Goal: Task Accomplishment & Management: Manage account settings

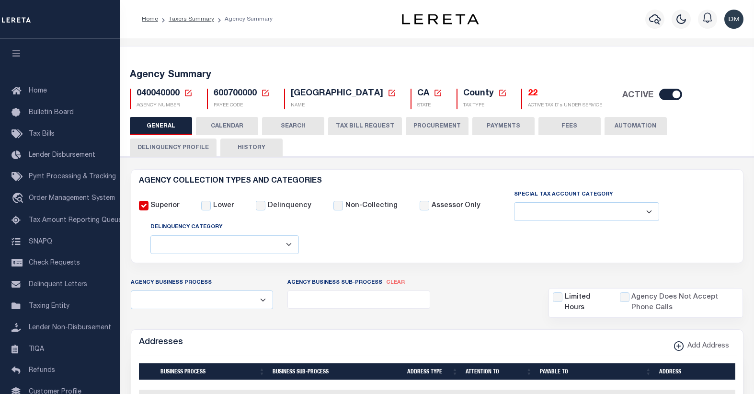
select select
click at [188, 93] on icon at bounding box center [188, 93] width 9 height 9
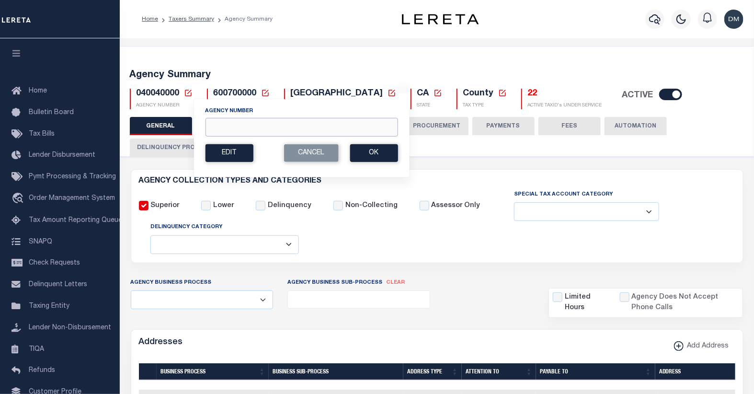
click at [232, 122] on input "Agency Number" at bounding box center [301, 127] width 193 height 19
type input "220250000"
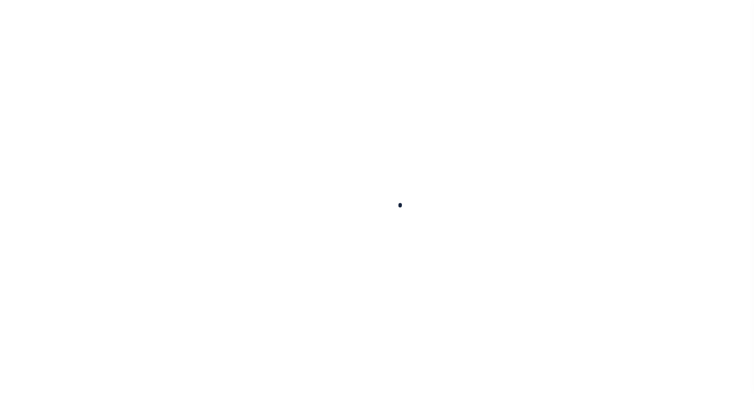
select select
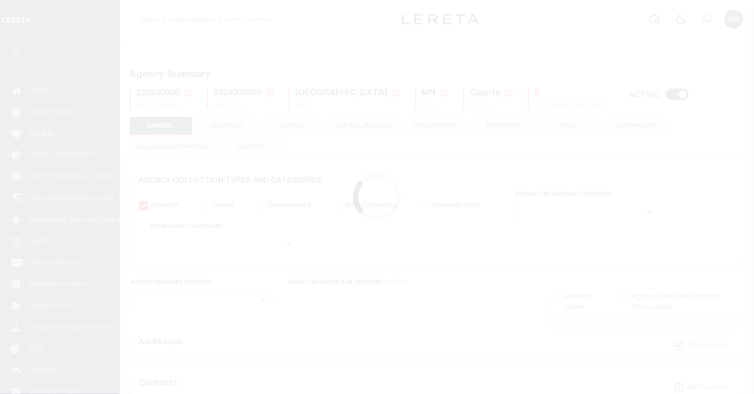
checkbox input "false"
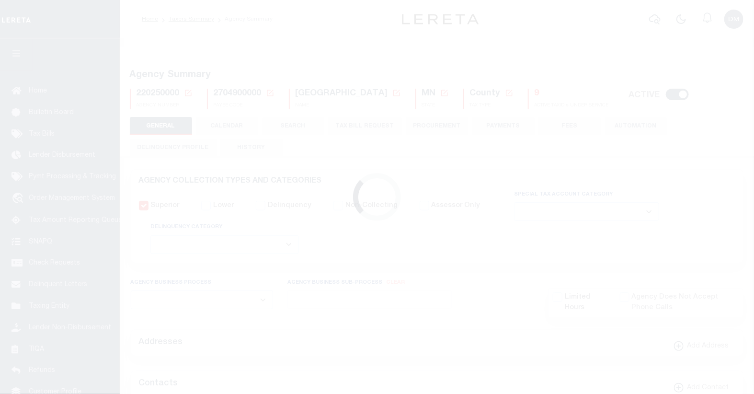
type input "2704900000"
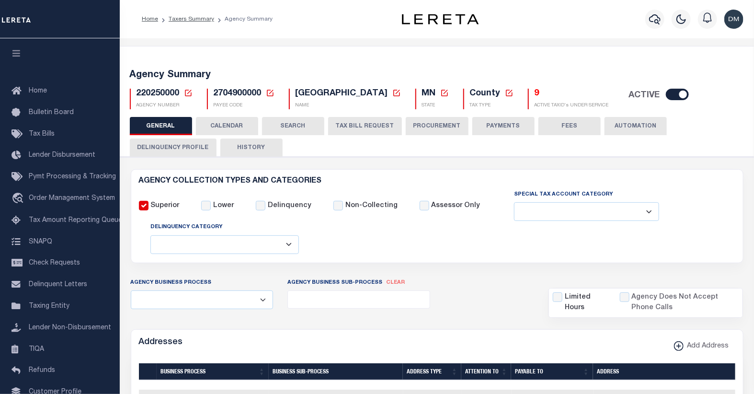
click at [356, 122] on button "TAX BILL REQUEST" at bounding box center [365, 126] width 74 height 18
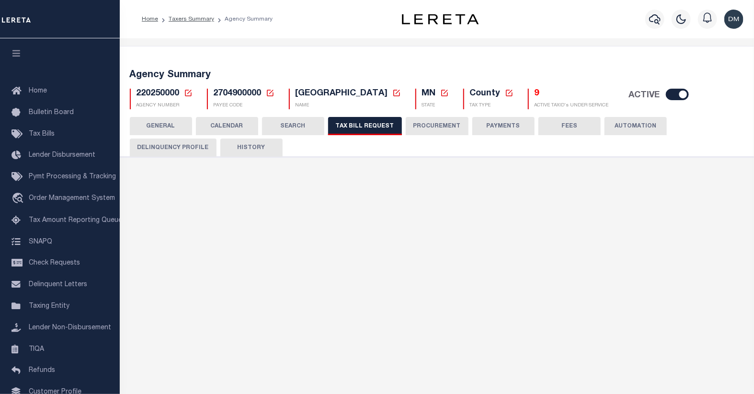
select select "22"
select select "true"
select select "9"
select select "1"
type input "9500000"
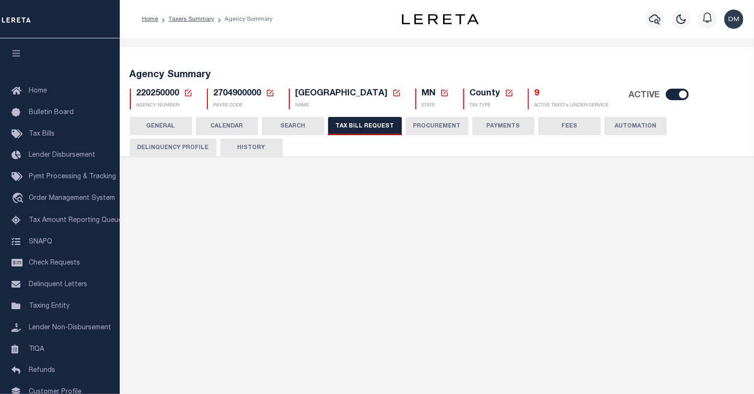
select select
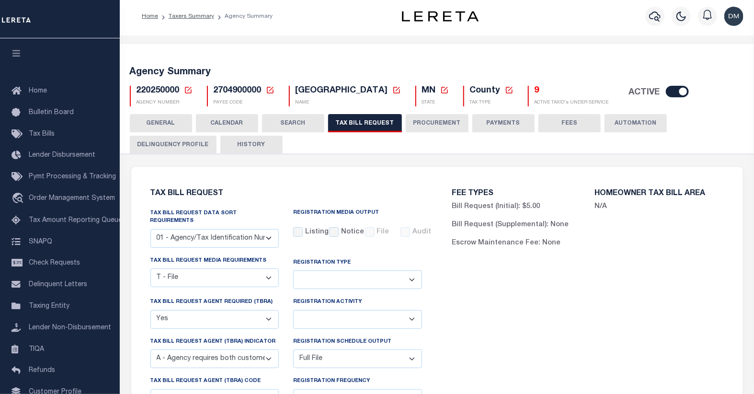
scroll to position [53, 0]
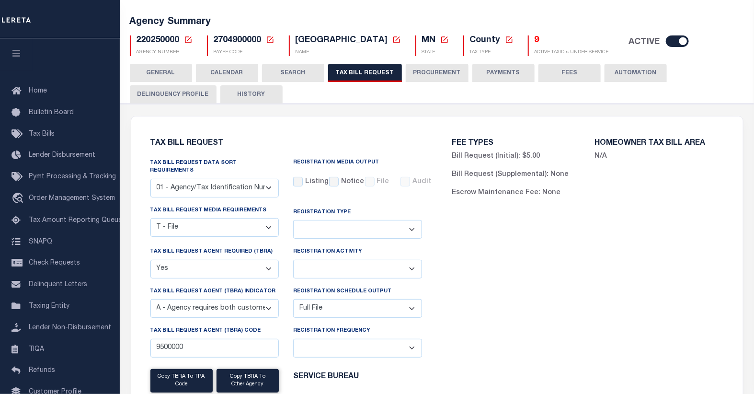
click at [216, 73] on button "CALENDAR" at bounding box center [227, 73] width 62 height 18
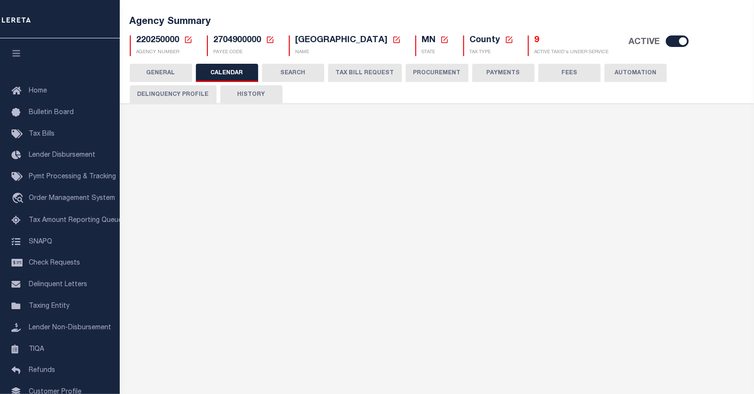
checkbox input "false"
type input "1"
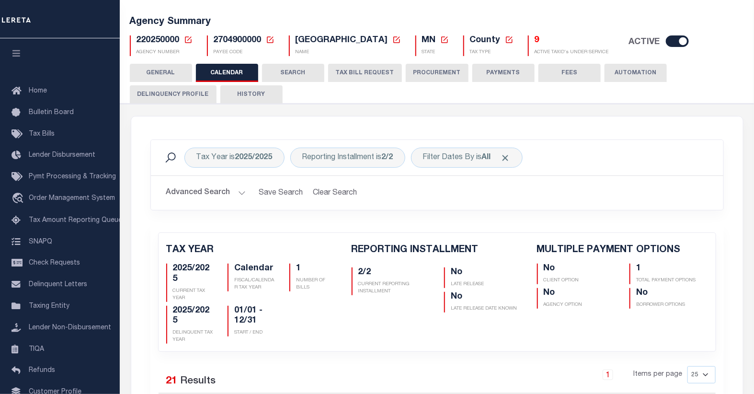
click at [185, 41] on icon at bounding box center [188, 39] width 9 height 9
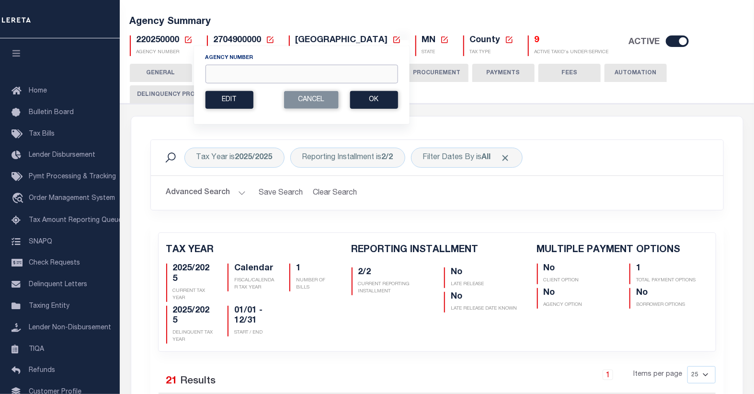
click at [245, 77] on input "Agency Number" at bounding box center [301, 74] width 193 height 19
type input "310440202"
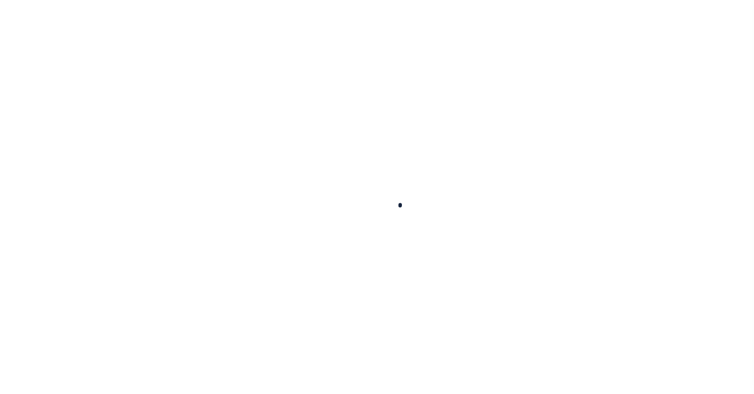
select select
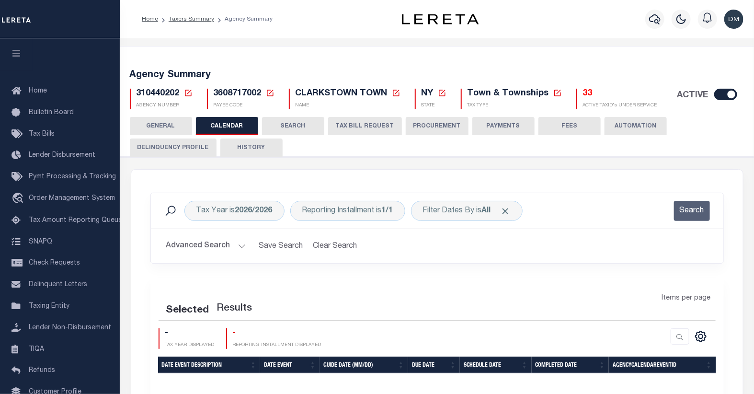
checkbox input "false"
type input "1"
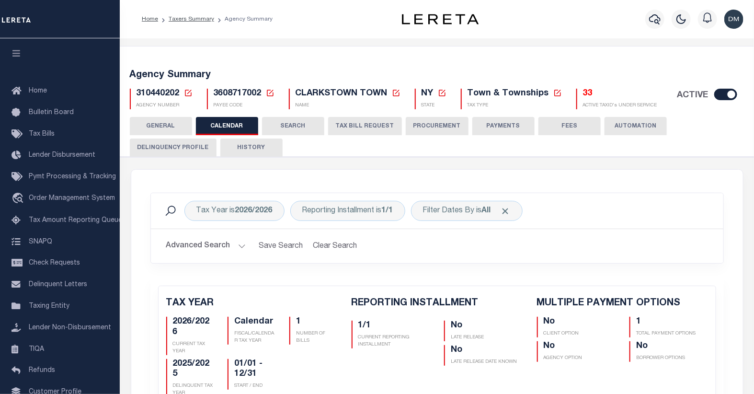
click at [370, 122] on button "TAX BILL REQUEST" at bounding box center [365, 126] width 74 height 18
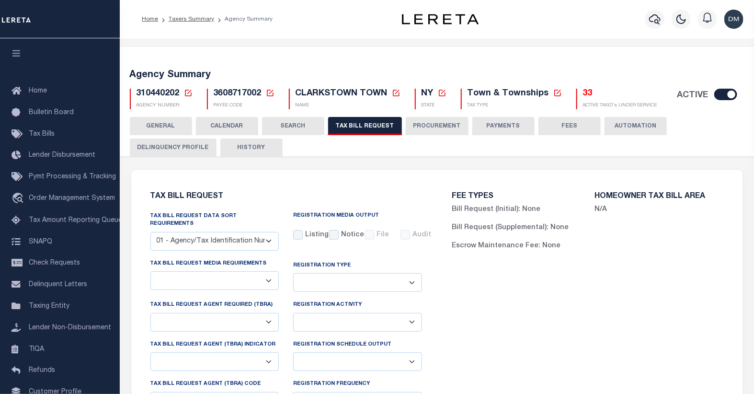
select select "22"
select select "true"
select select "13"
select select "1"
type input "70"
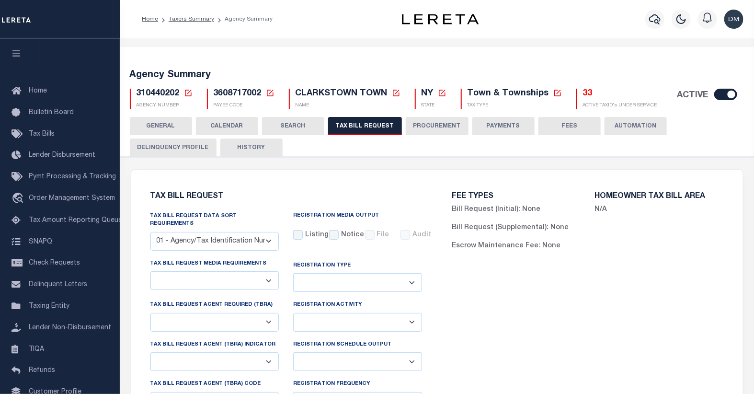
select select
click at [231, 127] on button "CALENDAR" at bounding box center [227, 126] width 62 height 18
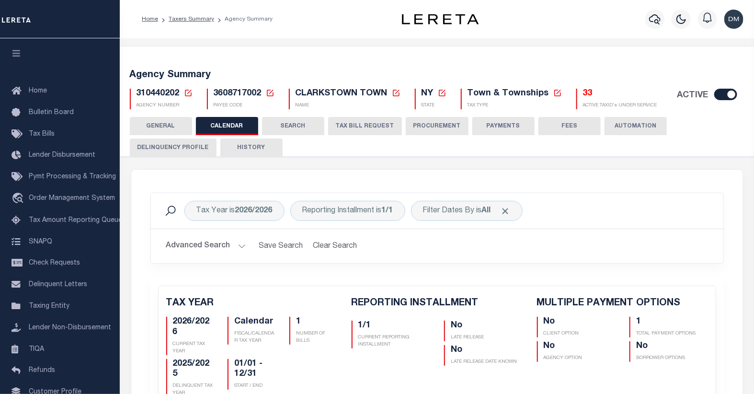
click at [187, 90] on icon at bounding box center [188, 93] width 7 height 7
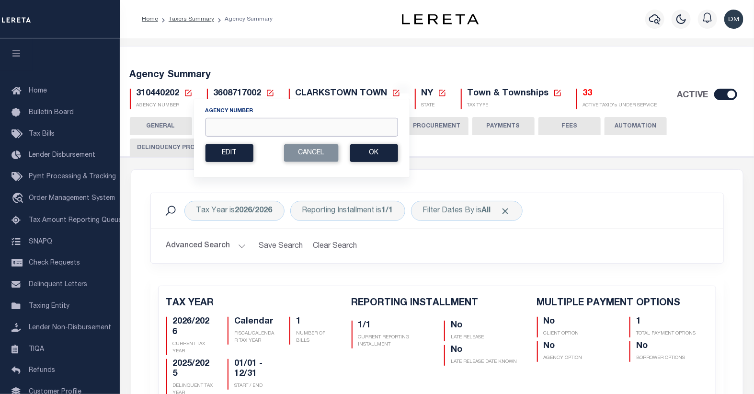
click at [248, 132] on input "Agency Number" at bounding box center [301, 127] width 193 height 19
type input "340650000"
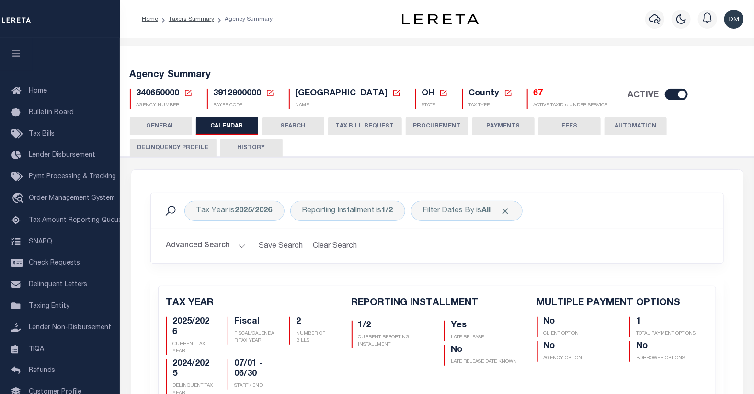
checkbox input "false"
type input "1"
click at [187, 91] on icon at bounding box center [188, 93] width 9 height 9
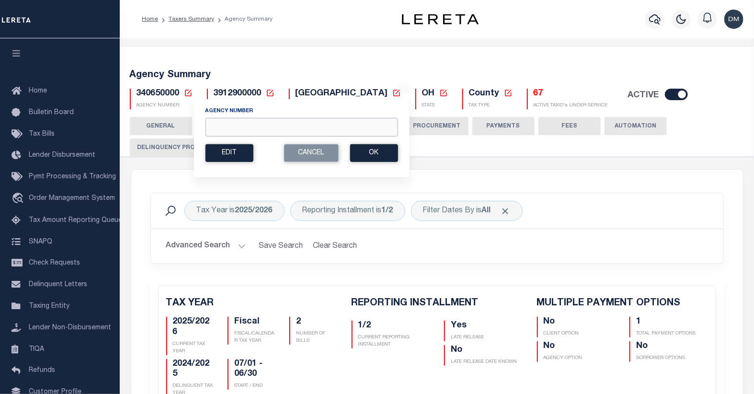
click at [238, 130] on input "Agency Number" at bounding box center [301, 127] width 193 height 19
type input "410790000"
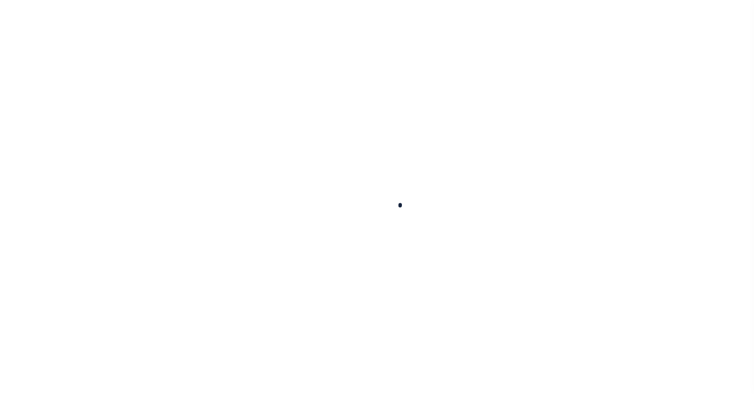
select select
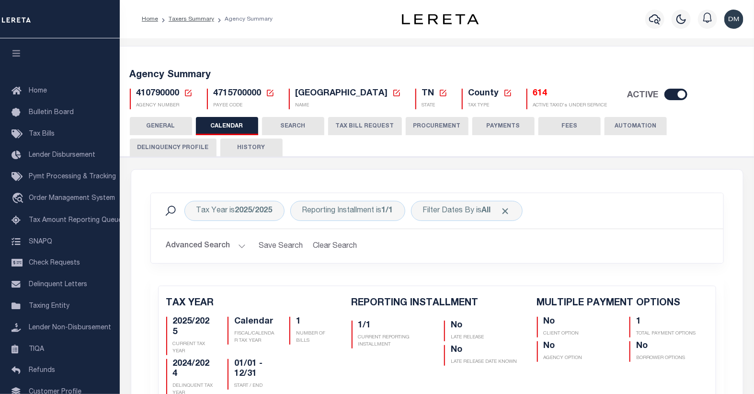
checkbox input "false"
type input "1"
click at [187, 94] on icon at bounding box center [188, 93] width 9 height 9
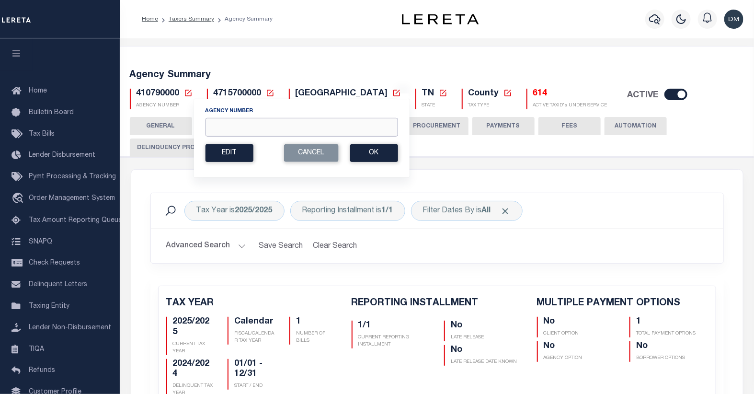
click at [253, 128] on input "Agency Number" at bounding box center [301, 127] width 193 height 19
type input "422020000"
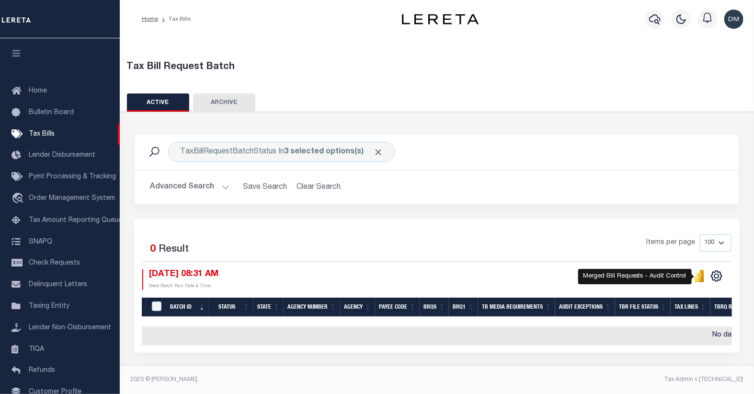
click at [698, 276] on icon "" at bounding box center [700, 276] width 11 height 12
click at [698, 277] on icon "" at bounding box center [697, 279] width 4 height 6
click at [205, 190] on button "Advanced Search" at bounding box center [190, 187] width 80 height 19
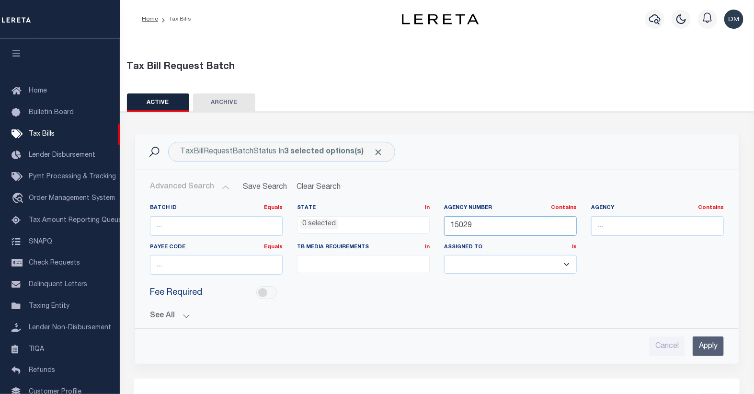
click at [463, 228] on input "15029" at bounding box center [510, 226] width 133 height 20
type input "43003"
click at [706, 343] on input "Apply" at bounding box center [708, 346] width 31 height 20
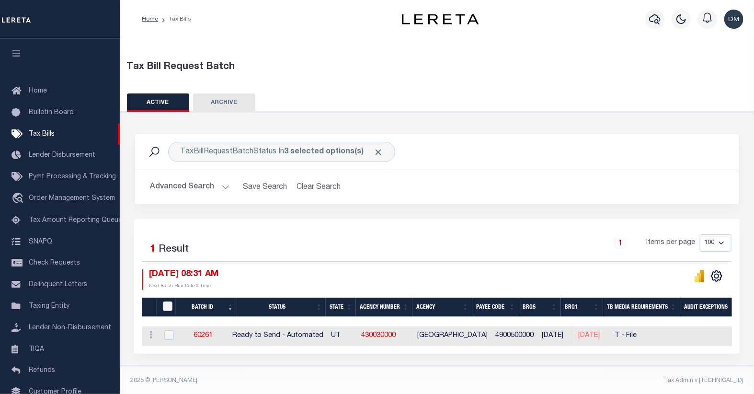
drag, startPoint x: 364, startPoint y: 353, endPoint x: 399, endPoint y: 355, distance: 34.6
click at [399, 354] on div "Selected 1 Result 1 Items per page 100 200 500 1000 [DATE] 08:31 AM" at bounding box center [437, 286] width 606 height 135
click at [699, 279] on icon "" at bounding box center [697, 279] width 4 height 6
click at [699, 278] on icon "" at bounding box center [697, 279] width 4 height 6
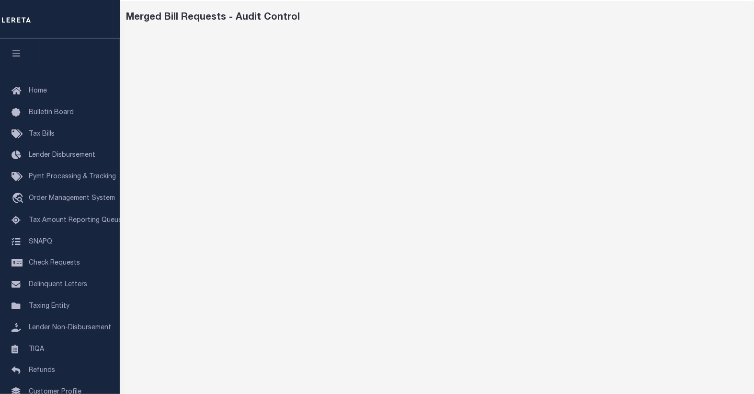
scroll to position [82, 0]
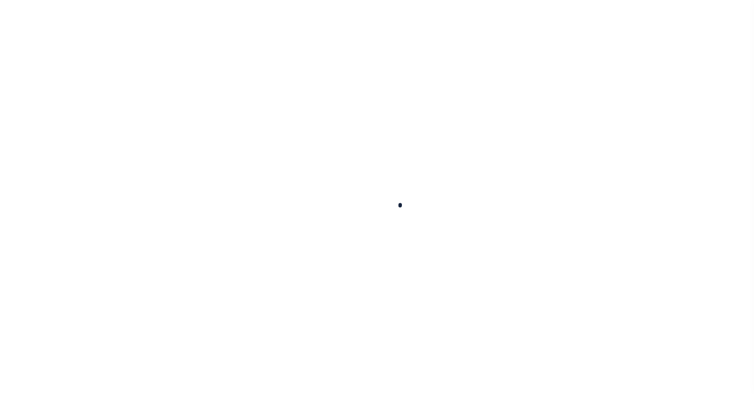
select select
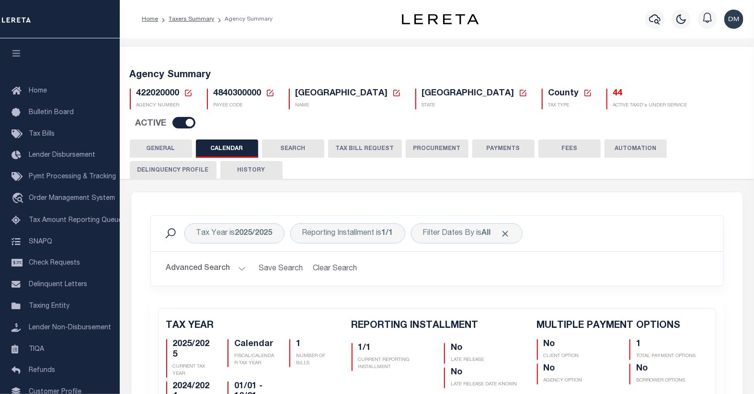
checkbox input "false"
type input "1"
click at [358, 139] on button "TAX BILL REQUEST" at bounding box center [365, 148] width 74 height 18
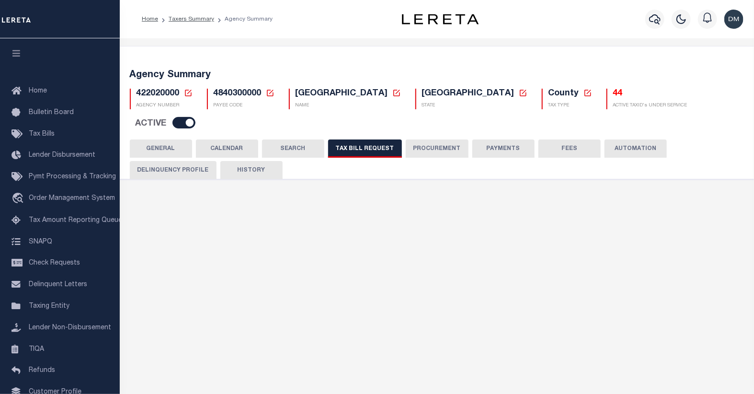
select select "30"
select select "22"
select select "false"
select select "1"
select select
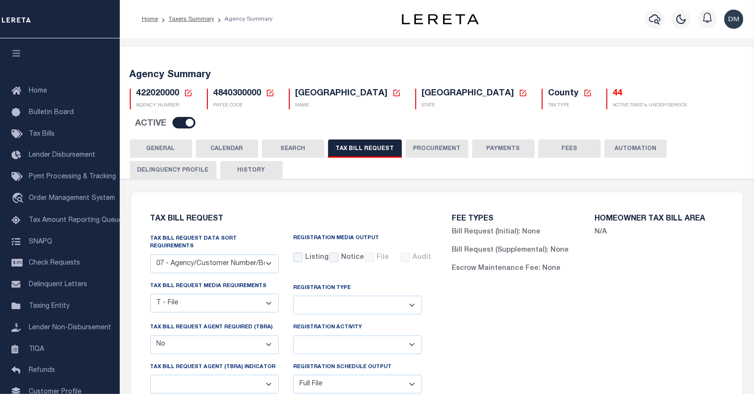
scroll to position [53, 0]
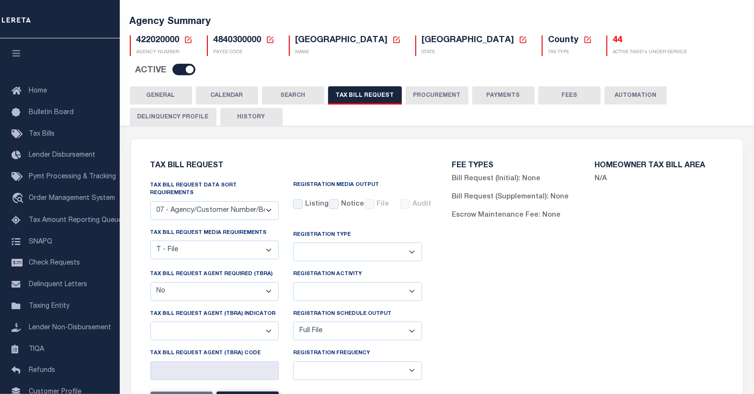
click at [267, 241] on select "A - Listing, File B - Blank Disk E - Notice, Listing F - Form G - Survey L - Li…" at bounding box center [215, 250] width 129 height 19
select select "23"
click at [151, 241] on select "A - Listing, File B - Blank Disk E - Notice, Listing F - Form G - Survey L - Li…" at bounding box center [215, 250] width 129 height 19
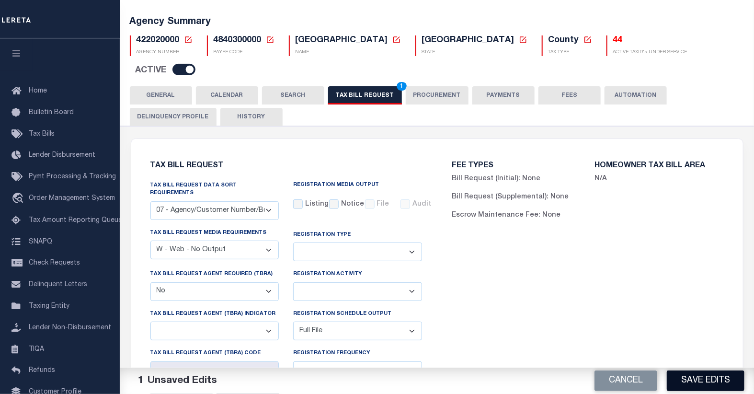
click at [709, 378] on button "Save Edits" at bounding box center [706, 381] width 78 height 21
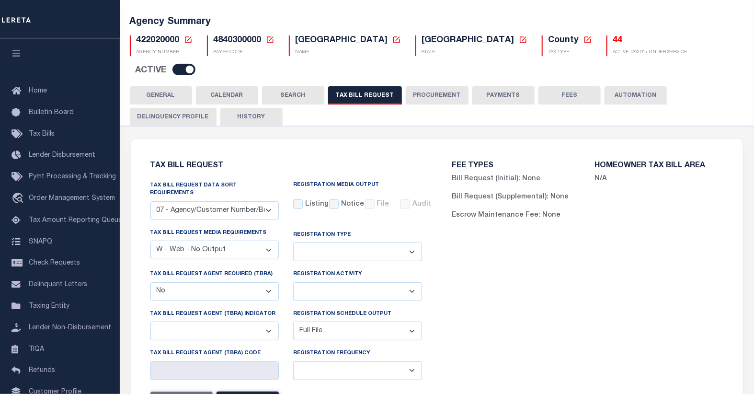
click at [187, 42] on icon at bounding box center [188, 39] width 9 height 9
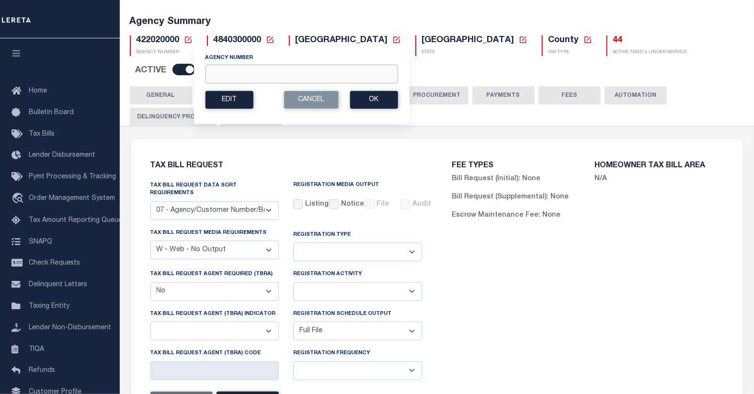
click at [230, 72] on input "Agency Number" at bounding box center [301, 74] width 193 height 19
type input "120600000"
click at [381, 100] on button "Ok" at bounding box center [374, 100] width 48 height 18
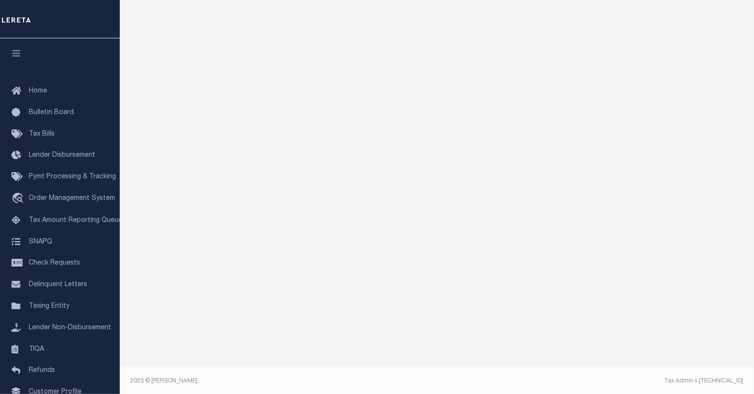
scroll to position [82, 0]
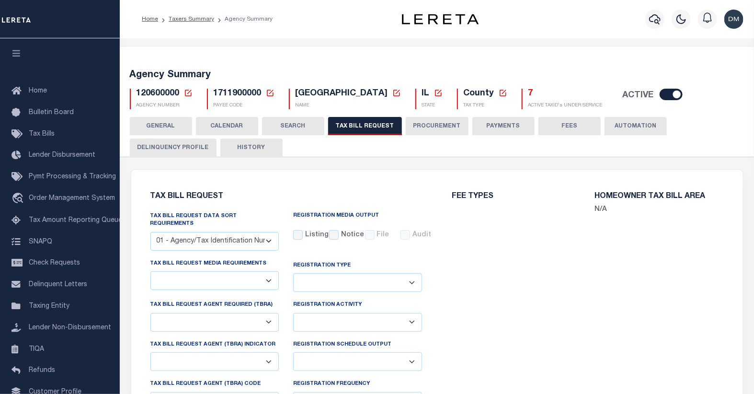
select select "27"
select select "22"
select select "false"
select select "1"
select select
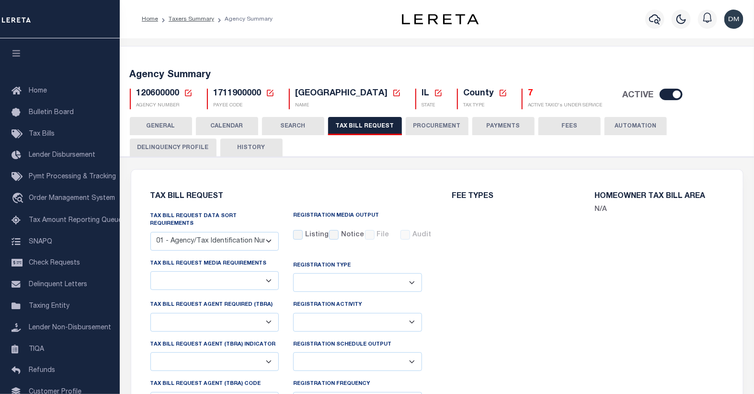
select select "7803021001"
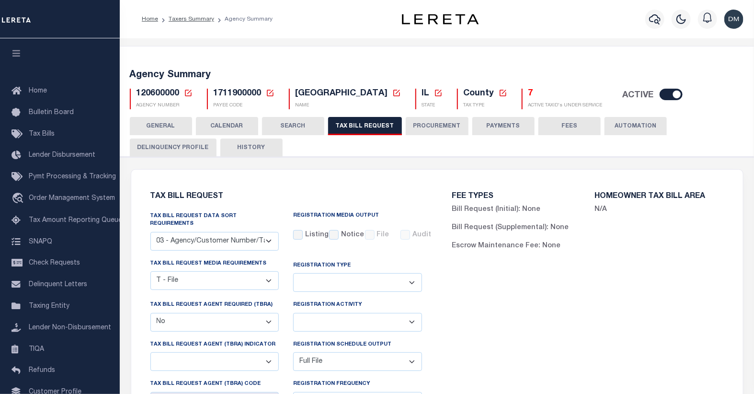
scroll to position [106, 0]
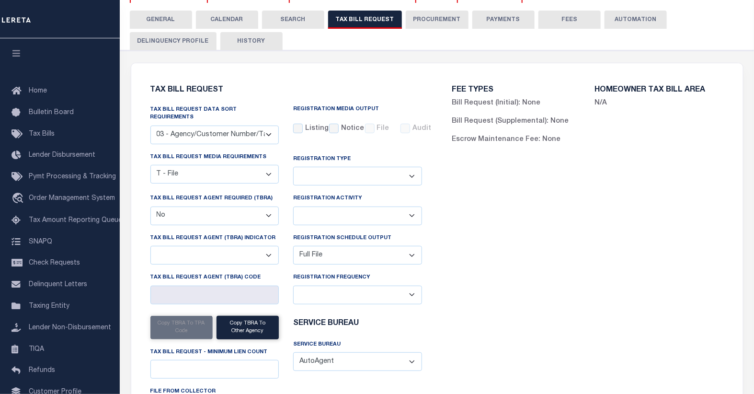
click at [225, 21] on button "CALENDAR" at bounding box center [227, 20] width 62 height 18
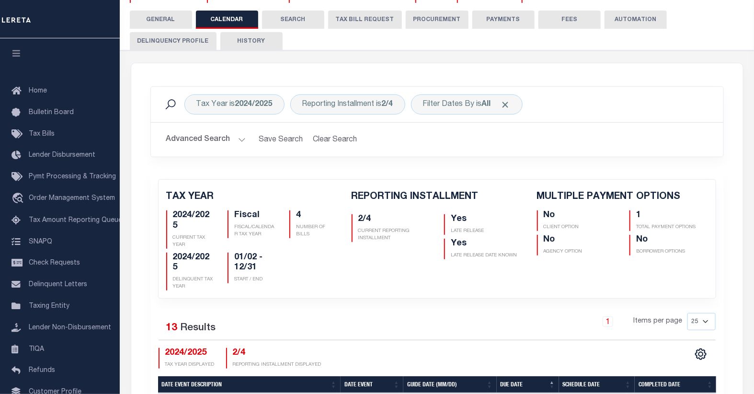
checkbox input "false"
type input "1"
click at [382, 106] on div "Reporting Installment is 2/4" at bounding box center [347, 104] width 115 height 20
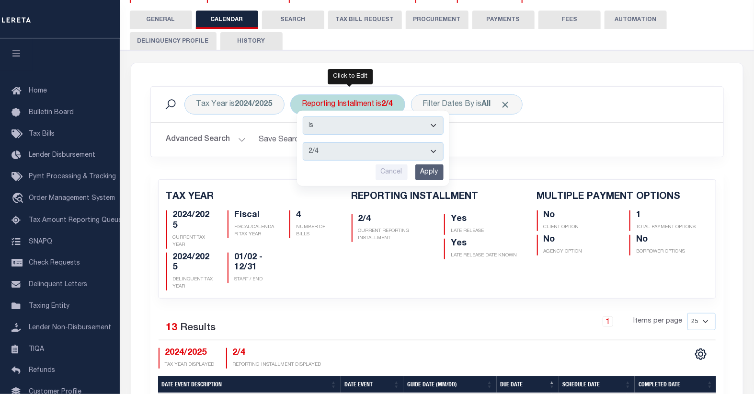
click at [435, 155] on select "1/4 2/4 3/4 4/4" at bounding box center [373, 151] width 141 height 18
select select "3/4"
click at [303, 142] on select "1/4 2/4 3/4 4/4" at bounding box center [373, 151] width 141 height 18
click at [432, 176] on input "Apply" at bounding box center [430, 172] width 28 height 16
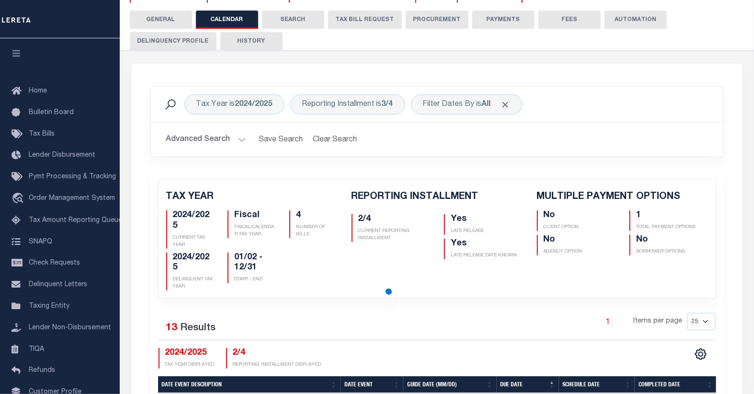
checkbox input "false"
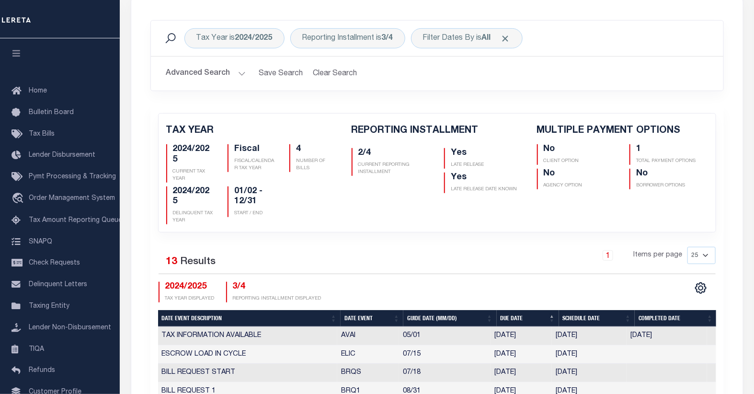
scroll to position [53, 0]
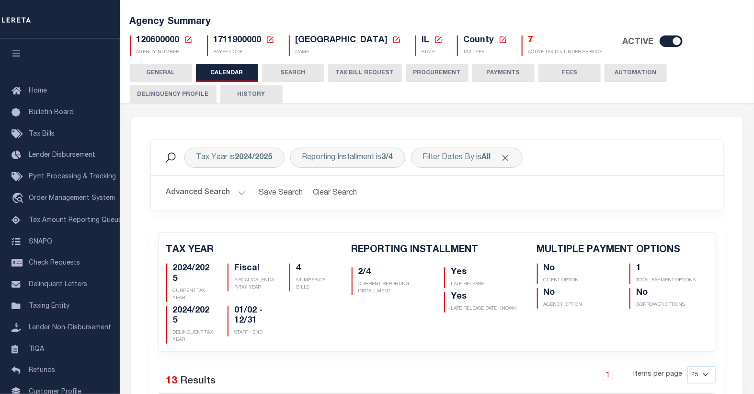
click at [189, 39] on icon at bounding box center [188, 39] width 9 height 9
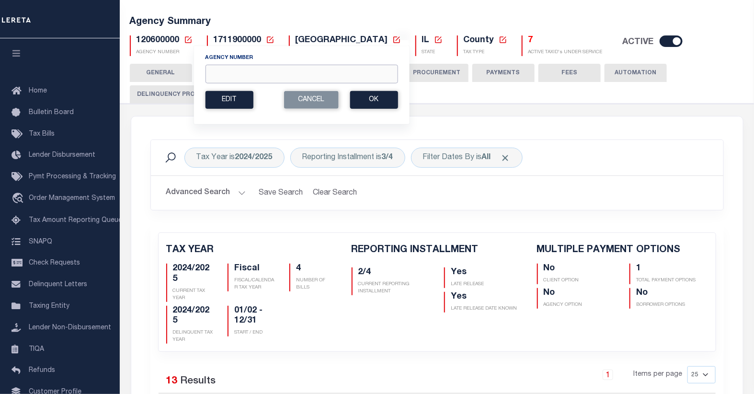
click at [231, 70] on input "Agency Number" at bounding box center [301, 74] width 193 height 19
type input "310300401"
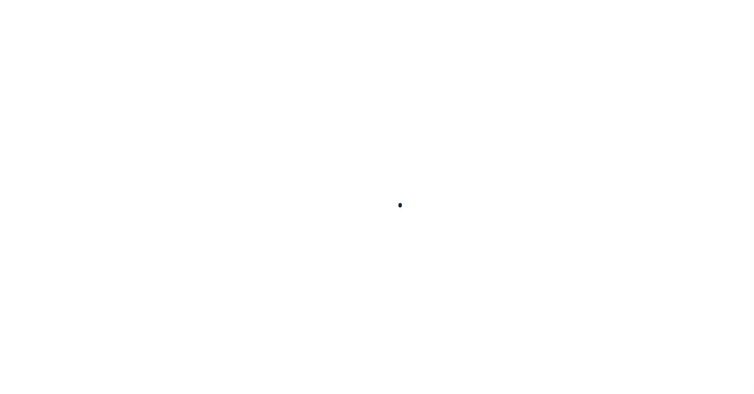
select select
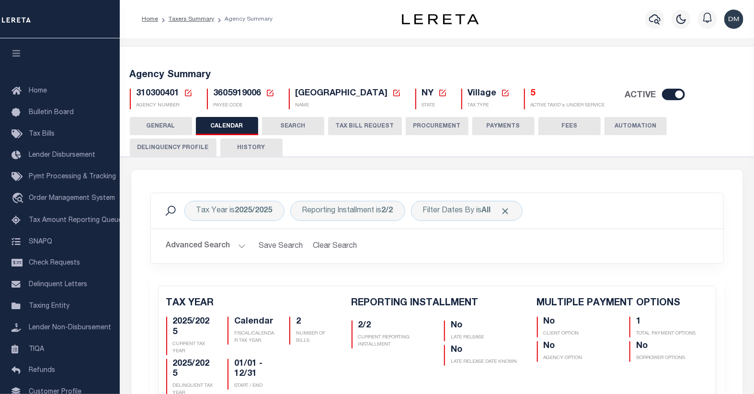
checkbox input "false"
type input "1"
click at [360, 131] on button "TAX BILL REQUEST" at bounding box center [365, 126] width 74 height 18
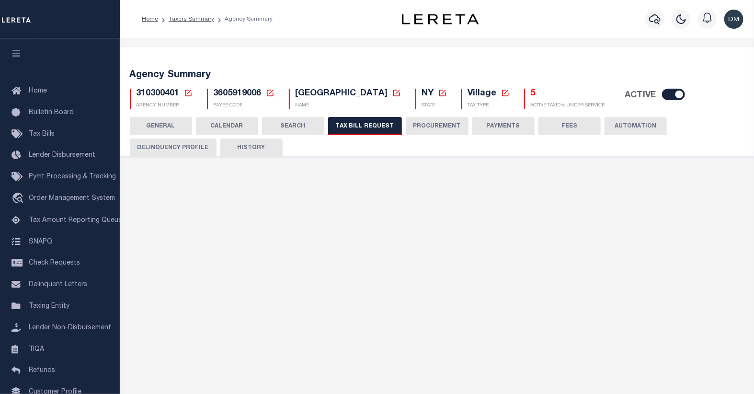
select select "28"
checkbox input "false"
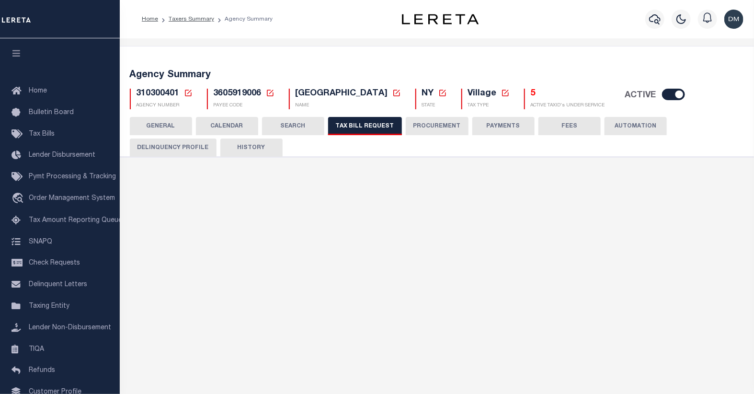
select select "22"
select select "true"
select select "14"
select select
select select "2"
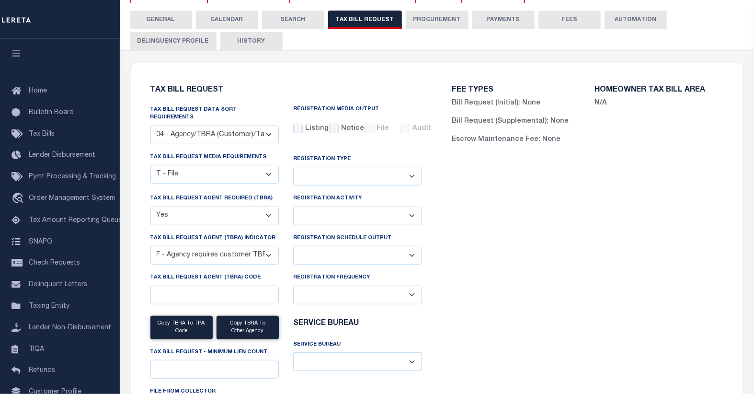
scroll to position [53, 0]
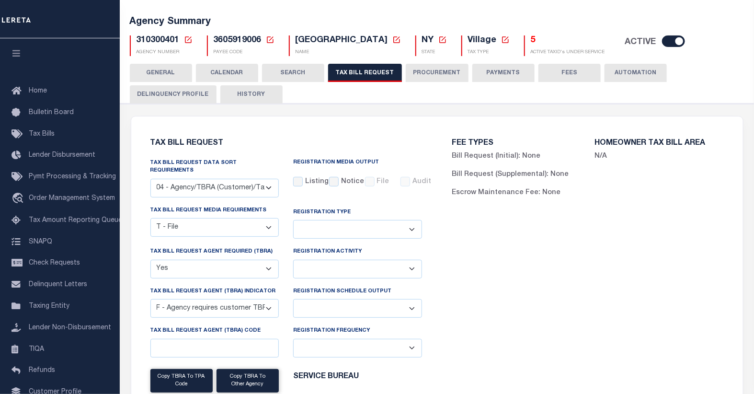
click at [408, 303] on select "Delta File Full File" at bounding box center [357, 308] width 129 height 19
select select "1"
click at [293, 299] on select "Delta File Full File" at bounding box center [357, 308] width 129 height 19
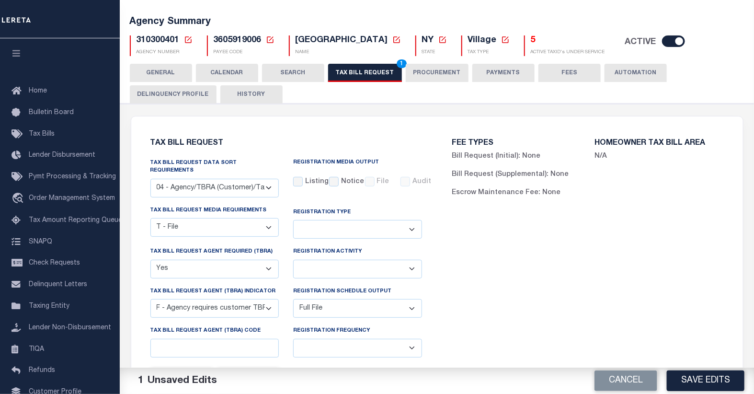
scroll to position [106, 0]
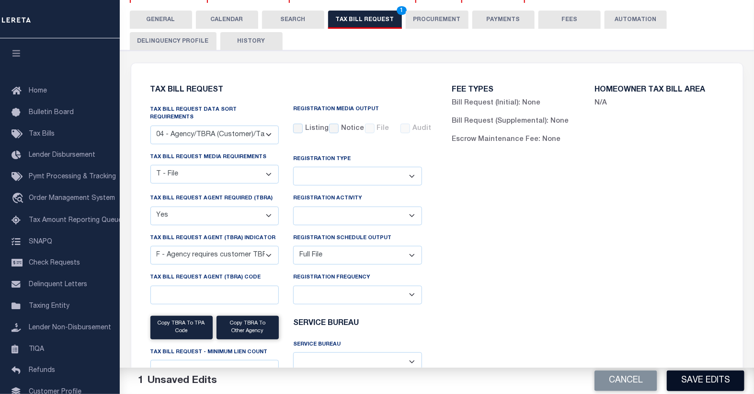
click at [698, 377] on button "Save Edits" at bounding box center [706, 381] width 78 height 21
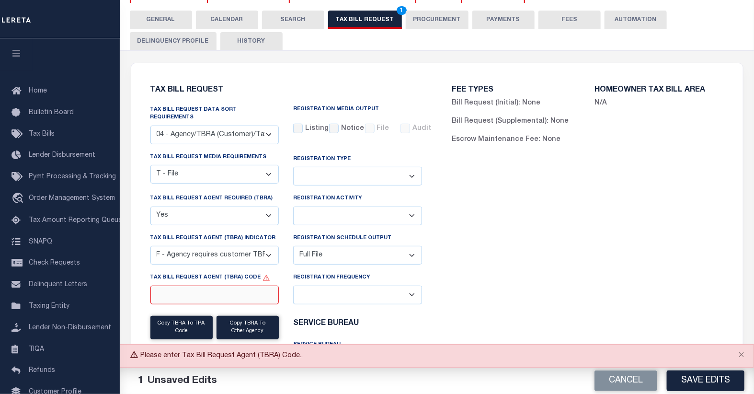
click at [210, 293] on input "Tax Bill Request Agent (TBRA) Code" at bounding box center [215, 295] width 129 height 19
click at [674, 273] on div "FEE TYPES Bill Request (Initial): None Bill Request (Supplemental): None Escrow…" at bounding box center [588, 262] width 302 height 374
click at [269, 208] on select "Yes No" at bounding box center [215, 216] width 129 height 19
click at [151, 207] on select "Yes No" at bounding box center [215, 216] width 129 height 19
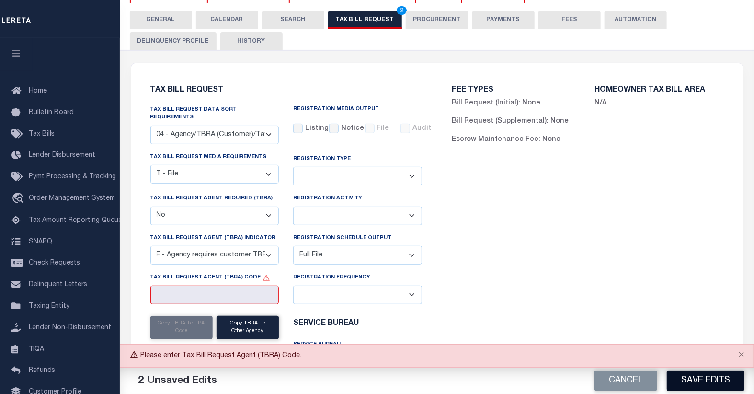
click at [684, 377] on button "Save Edits" at bounding box center [706, 381] width 78 height 21
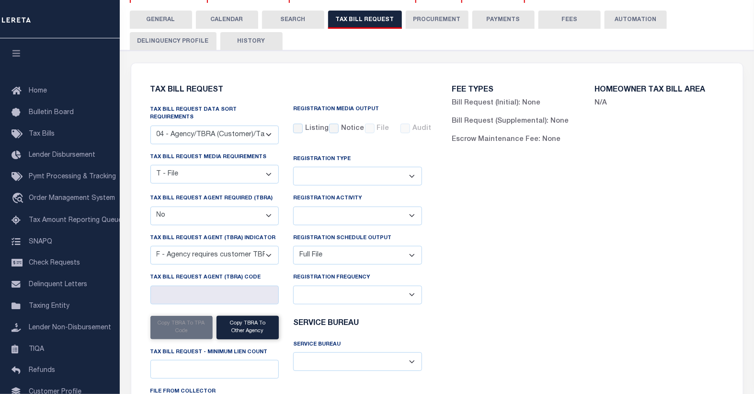
click at [271, 211] on select "Yes No" at bounding box center [215, 216] width 129 height 19
click at [151, 207] on select "Yes No" at bounding box center [215, 216] width 129 height 19
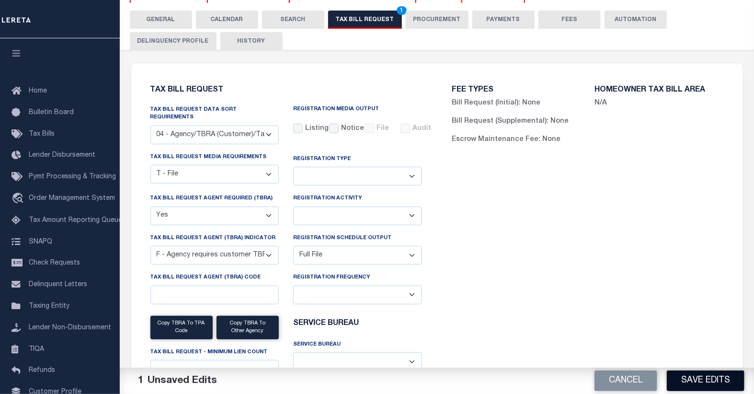
click at [695, 382] on button "Save Edits" at bounding box center [706, 381] width 78 height 21
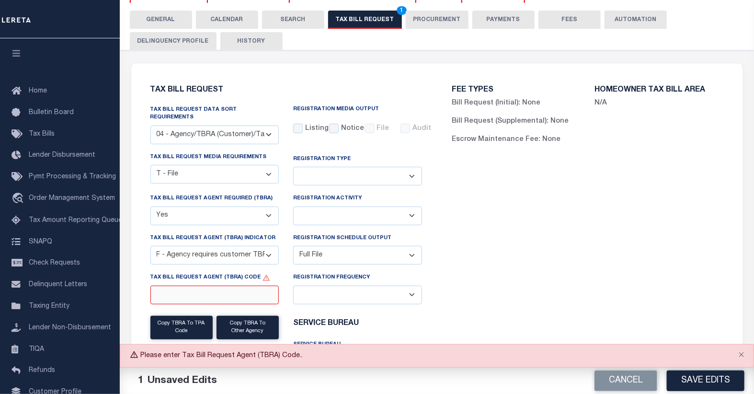
click at [223, 289] on input "Tax Bill Request Agent (TBRA) Code" at bounding box center [215, 295] width 129 height 19
click at [640, 385] on button "Cancel" at bounding box center [626, 381] width 63 height 21
select select "false"
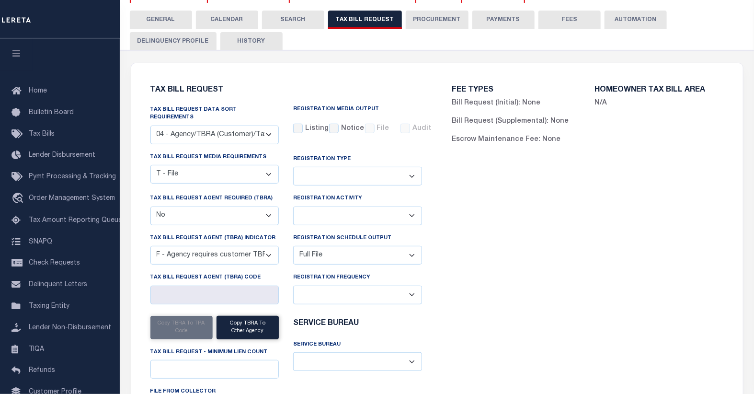
scroll to position [0, 0]
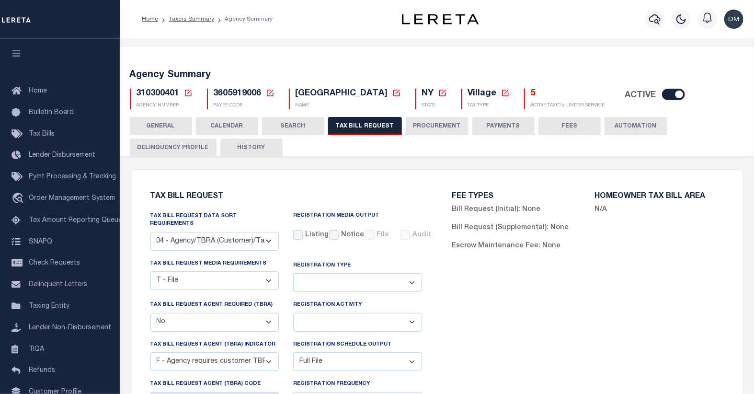
click at [185, 95] on icon at bounding box center [188, 93] width 7 height 7
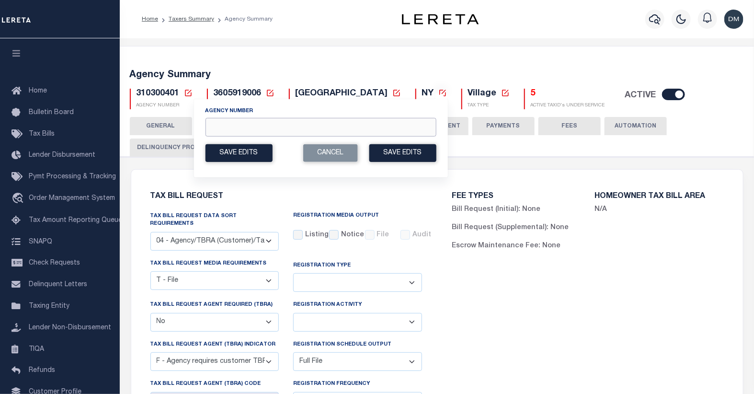
click at [216, 125] on input "Agency Number" at bounding box center [320, 127] width 231 height 19
type input "120160000"
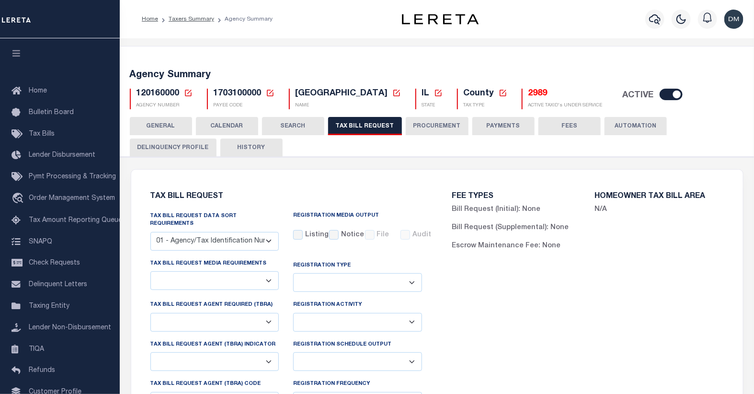
select select "27"
select select "22"
select select "true"
select select "14"
select select "1"
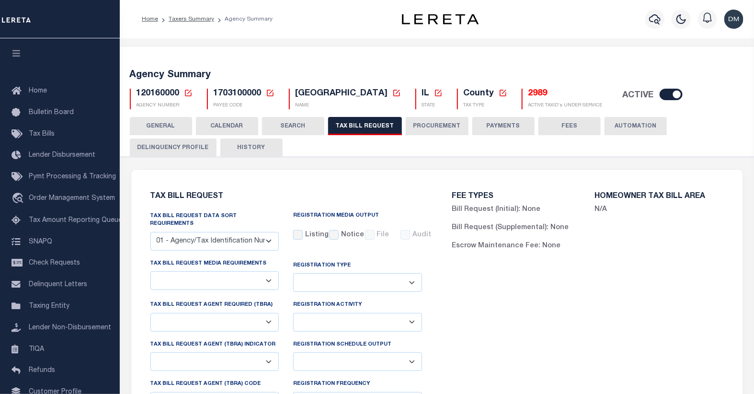
select select
type input "1"
select select "1"
click at [187, 93] on icon at bounding box center [188, 93] width 9 height 9
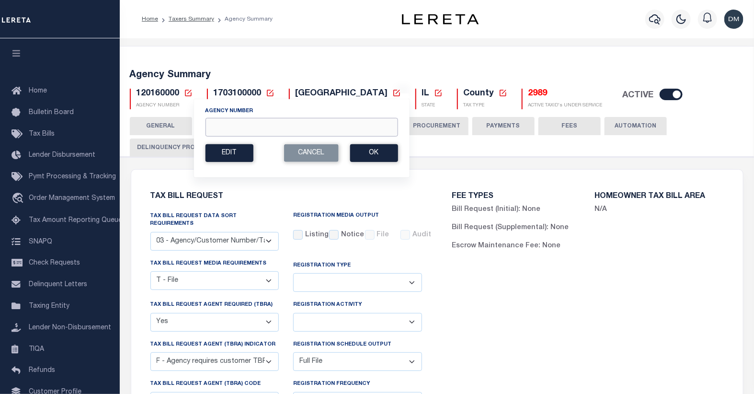
click at [263, 130] on input "Agency Number" at bounding box center [301, 127] width 193 height 19
type input "310300401"
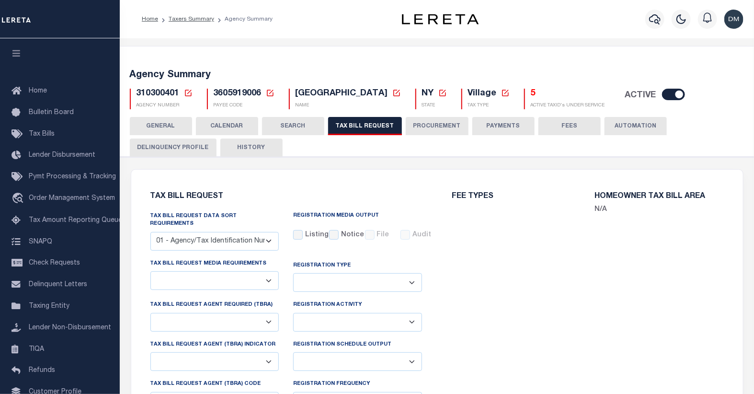
select select "28"
select select "22"
select select "false"
select select "14"
select select "1"
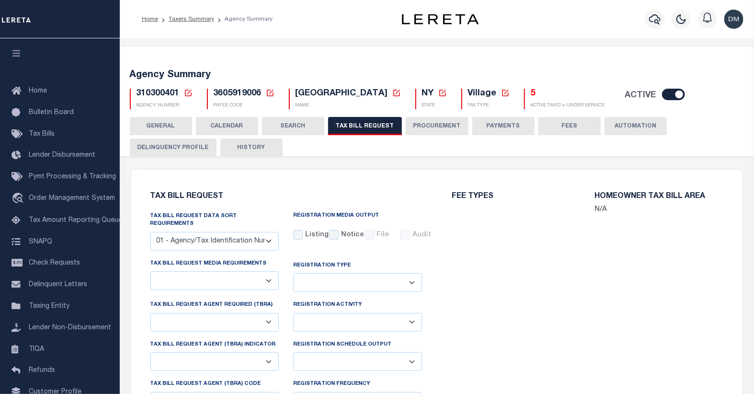
select select
select select "2"
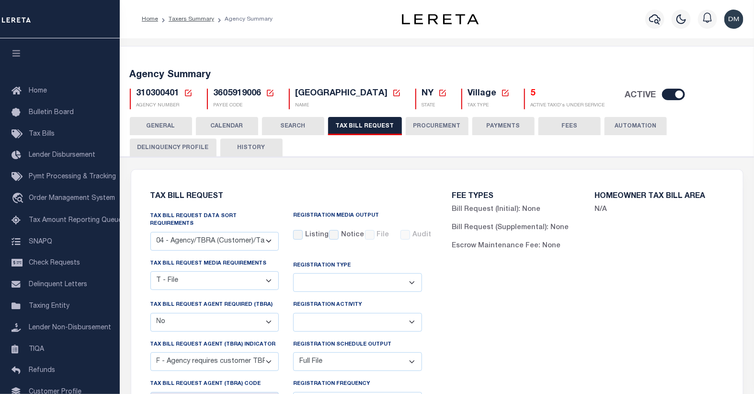
click at [270, 313] on select "Yes No" at bounding box center [215, 322] width 129 height 19
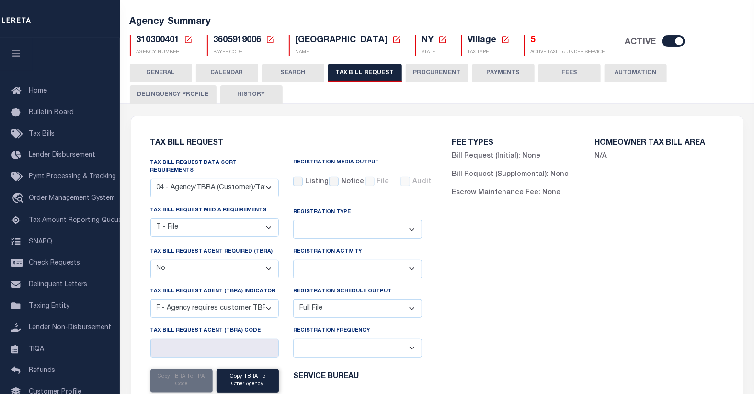
select select "true"
click at [151, 260] on select "Yes No" at bounding box center [215, 269] width 129 height 19
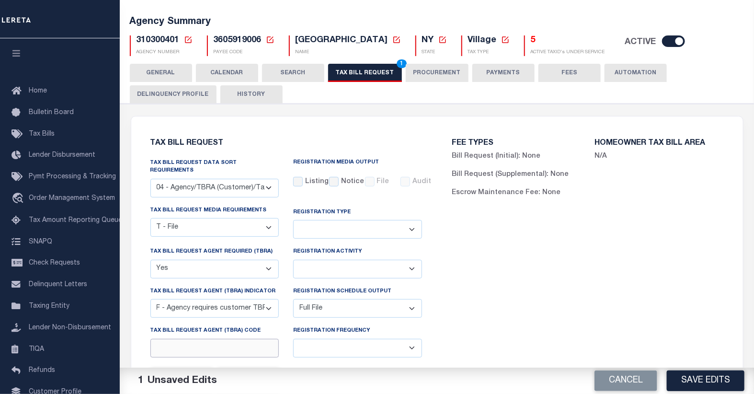
click at [175, 339] on input "Tax Bill Request Agent (TBRA) Code" at bounding box center [215, 348] width 129 height 19
type input "000"
click at [702, 382] on button "Save Edits" at bounding box center [706, 381] width 78 height 21
click at [665, 305] on div "FEE TYPES Bill Request (Initial): None Bill Request (Supplemental): None Escrow…" at bounding box center [588, 315] width 302 height 374
click at [366, 72] on button "TAX BILL REQUEST 2" at bounding box center [365, 73] width 74 height 18
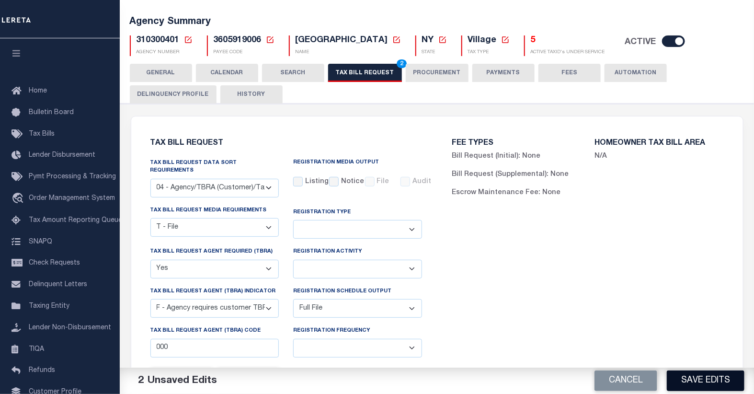
click at [688, 379] on button "Save Edits" at bounding box center [706, 381] width 78 height 21
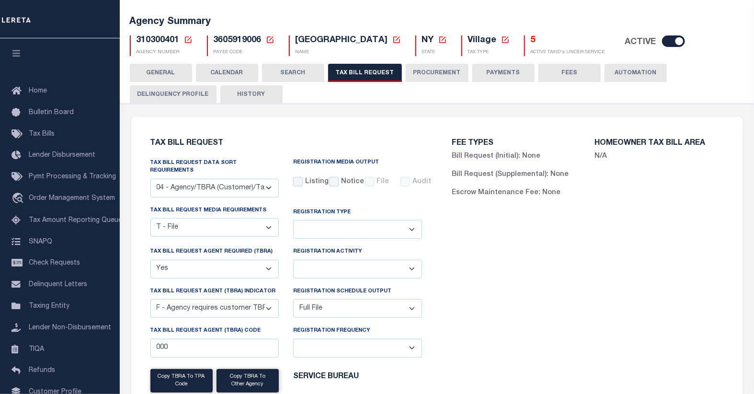
click at [186, 41] on icon at bounding box center [188, 39] width 9 height 9
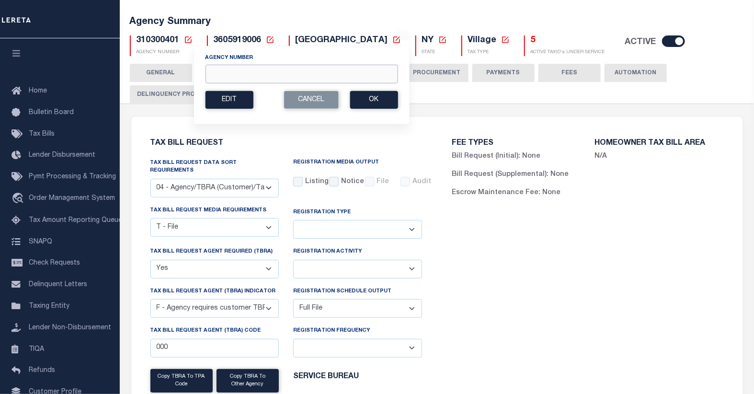
click at [225, 75] on input "Agency Number" at bounding box center [301, 74] width 193 height 19
type input "390400000"
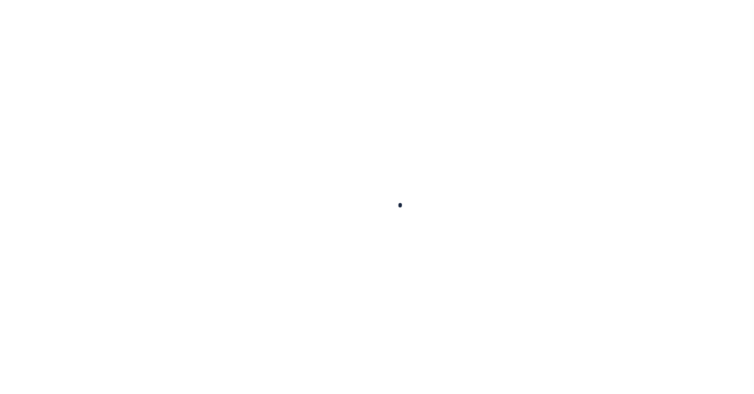
select select
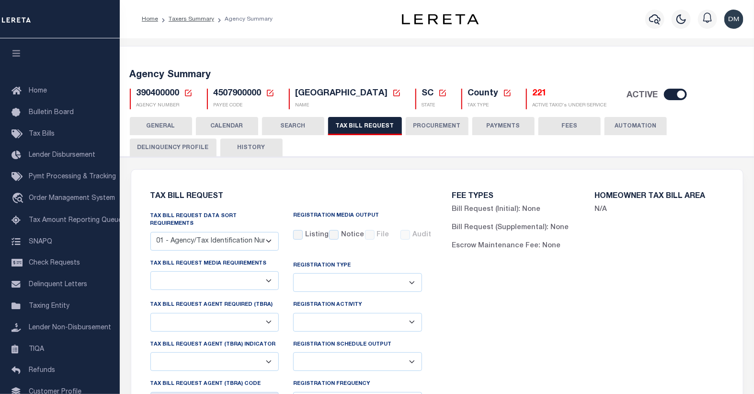
select select "27"
checkbox input "false"
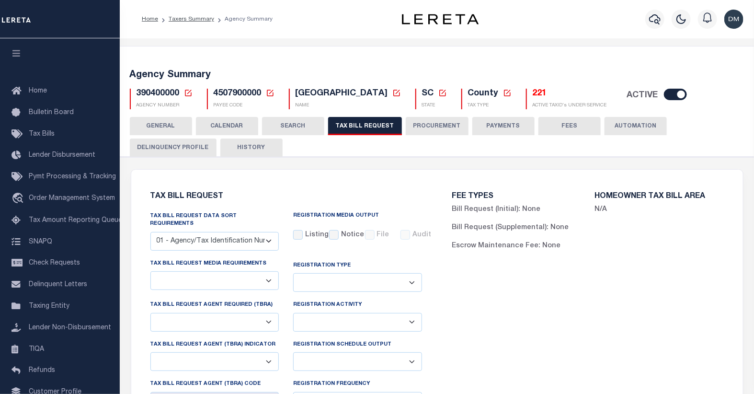
select select "22"
select select "false"
select select
select select "7803021001"
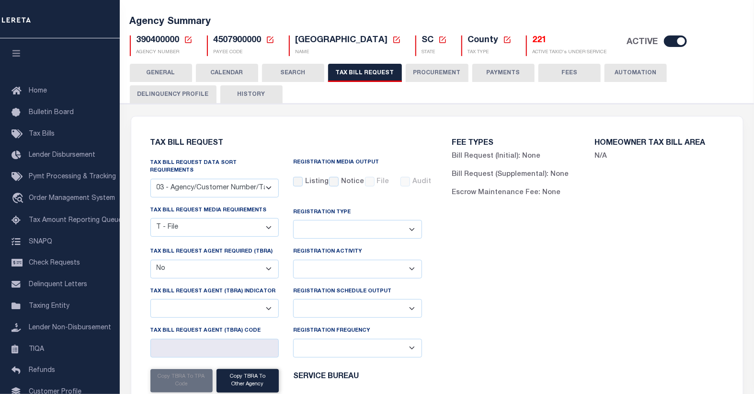
click at [414, 300] on select "Delta File Full File" at bounding box center [357, 308] width 129 height 19
select select "1"
click at [293, 299] on select "Delta File Full File" at bounding box center [357, 308] width 129 height 19
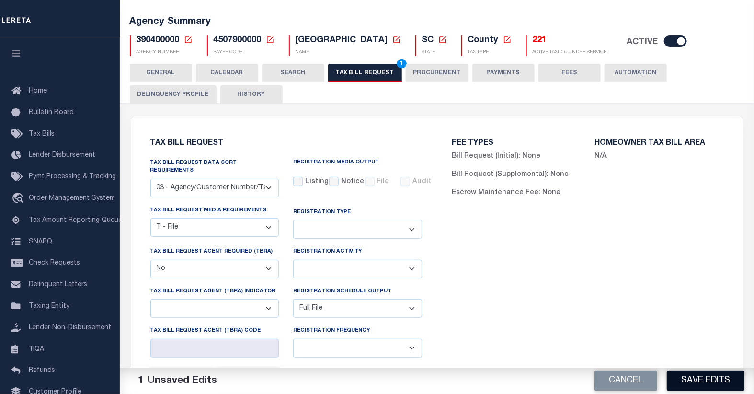
click at [711, 384] on button "Save Edits" at bounding box center [706, 381] width 78 height 21
click at [354, 66] on button "TAX BILL REQUEST 1" at bounding box center [365, 73] width 74 height 18
click at [687, 383] on button "Save Edits" at bounding box center [706, 381] width 78 height 21
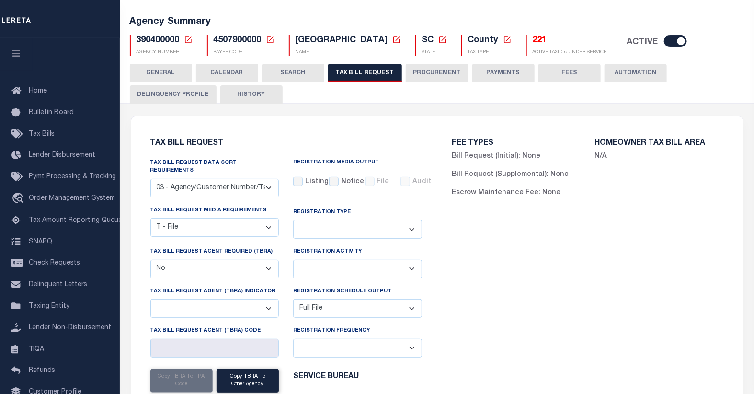
click at [187, 43] on icon at bounding box center [188, 39] width 9 height 9
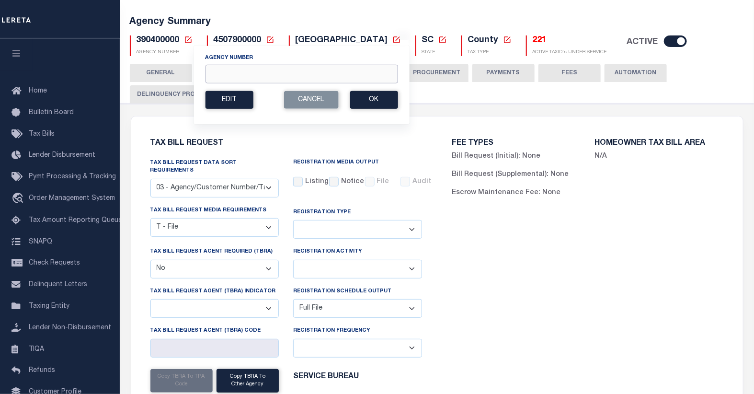
click at [219, 72] on input "Agency Number" at bounding box center [301, 74] width 193 height 19
type input "422108801"
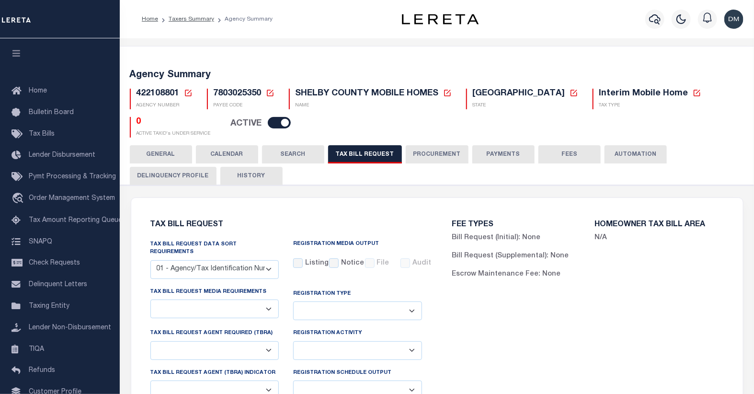
select select "27"
select select "20"
select select "false"
select select "1"
select select
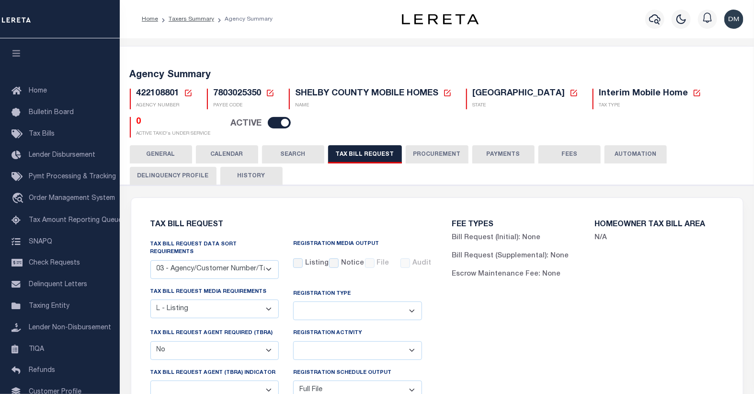
click at [187, 93] on icon at bounding box center [188, 93] width 7 height 7
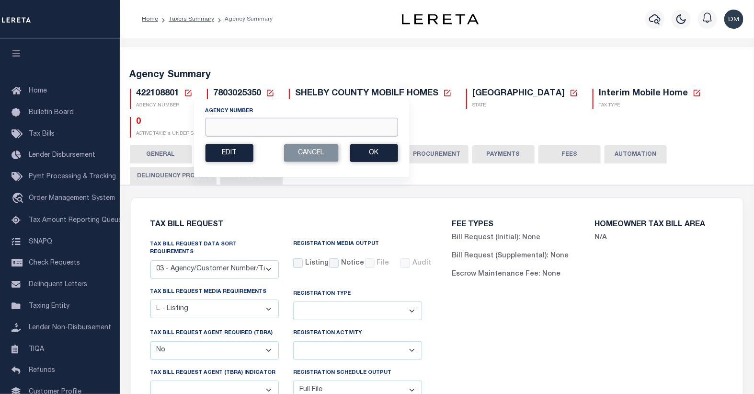
click at [247, 129] on input "Agency Number" at bounding box center [301, 127] width 193 height 19
paste input "500900000"
type input "500900000"
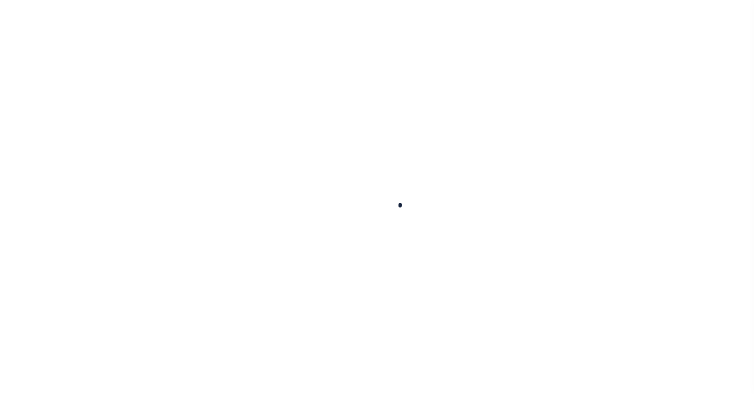
select select
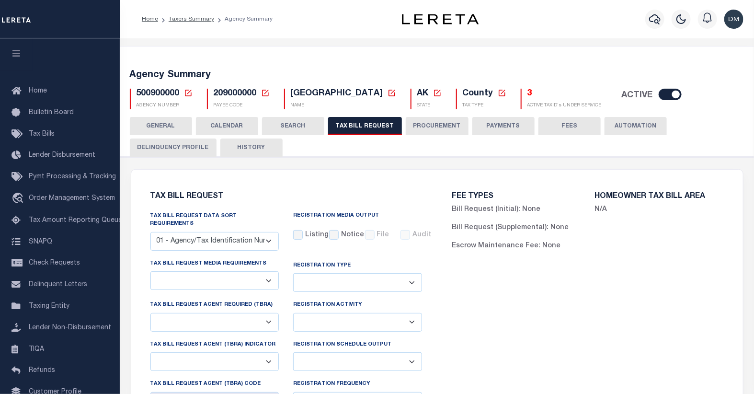
select select "22"
select select "false"
select select "1"
select select
select select "1"
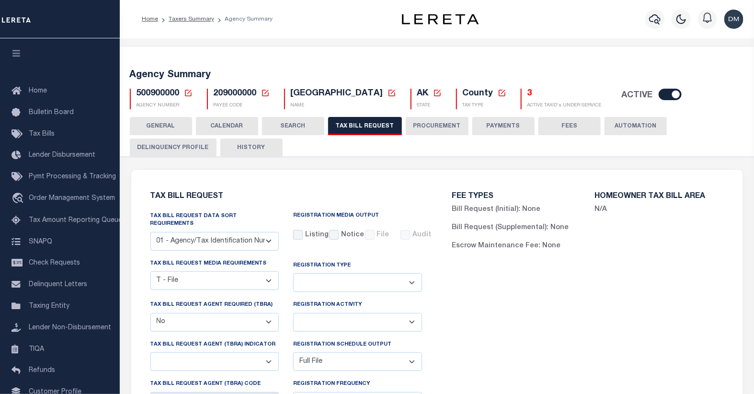
click at [222, 123] on button "CALENDAR" at bounding box center [227, 126] width 62 height 18
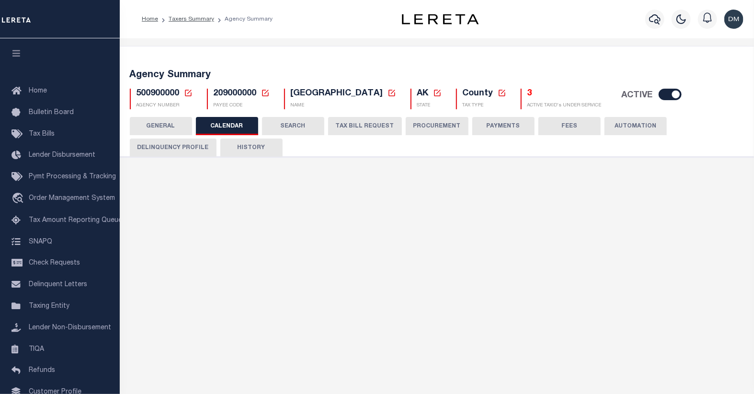
checkbox input "false"
type input "1"
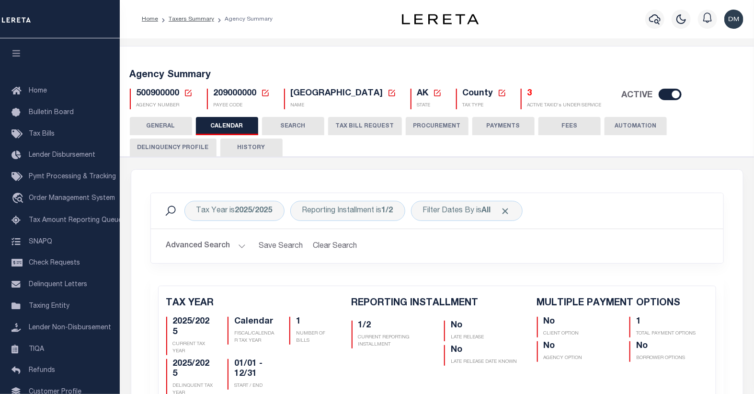
scroll to position [53, 0]
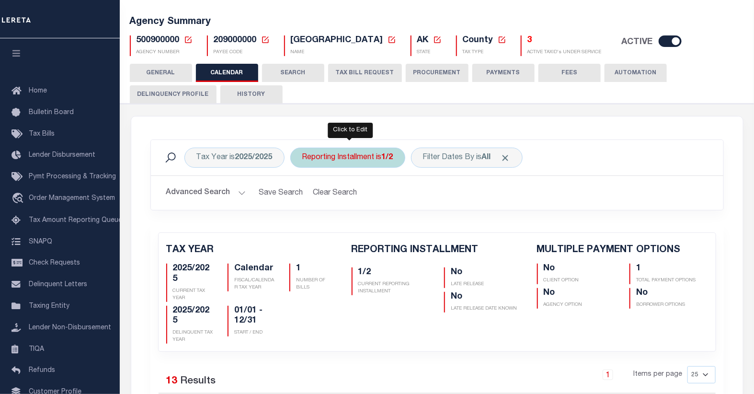
click at [370, 162] on div "Reporting Installment is 1/2" at bounding box center [347, 158] width 115 height 20
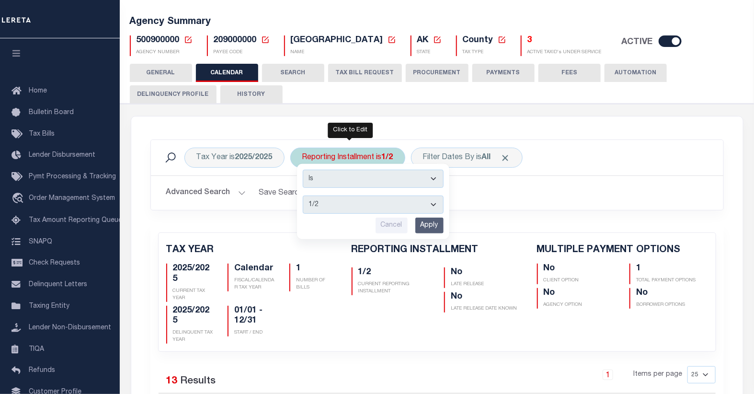
click at [365, 203] on select "1/2 2/2" at bounding box center [373, 205] width 141 height 18
select select "2/2"
click at [303, 196] on select "1/2 2/2" at bounding box center [373, 205] width 141 height 18
click at [431, 227] on input "Apply" at bounding box center [430, 226] width 28 height 16
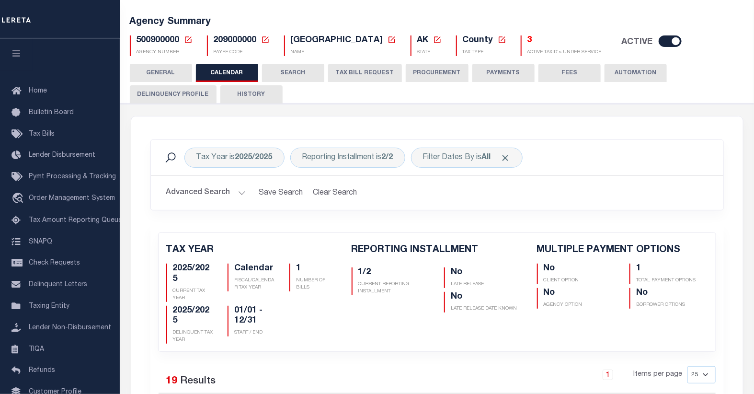
checkbox input "false"
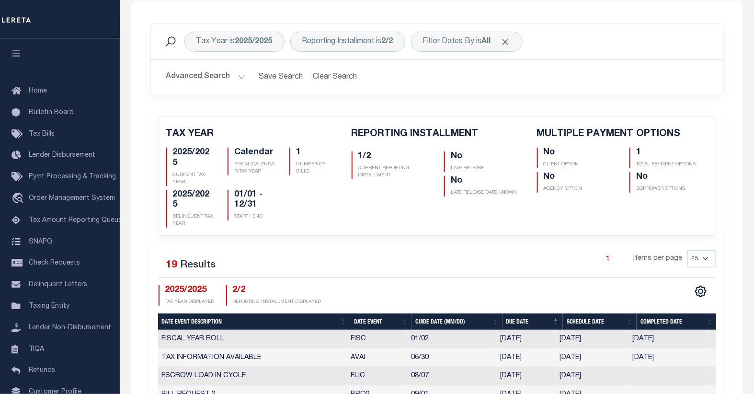
scroll to position [49, 0]
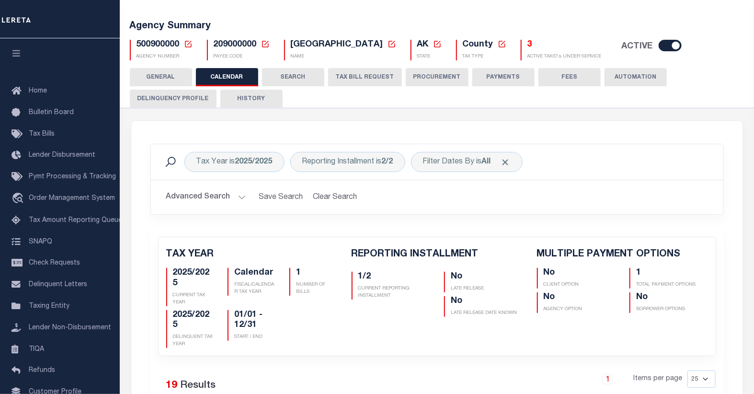
click at [188, 44] on icon at bounding box center [188, 44] width 7 height 7
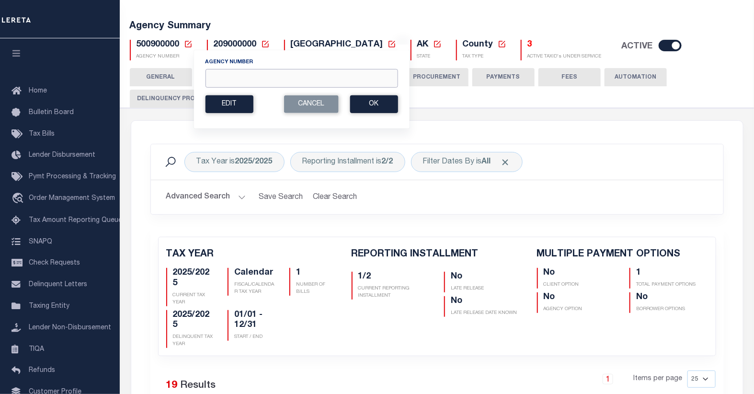
click at [231, 75] on input "Agency Number" at bounding box center [301, 78] width 193 height 19
type input "120600000"
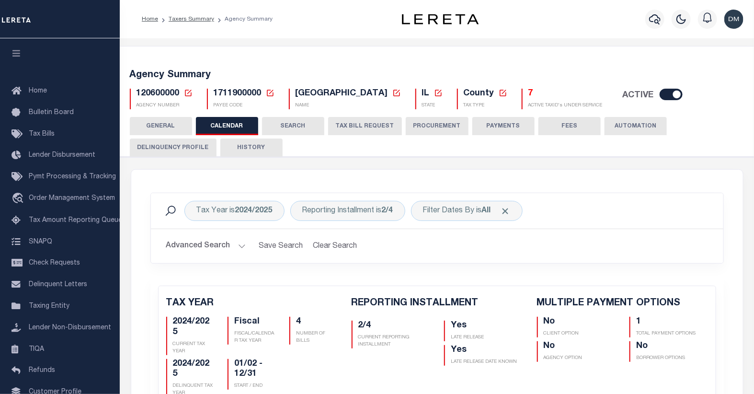
click at [356, 125] on button "TAX BILL REQUEST" at bounding box center [365, 126] width 74 height 18
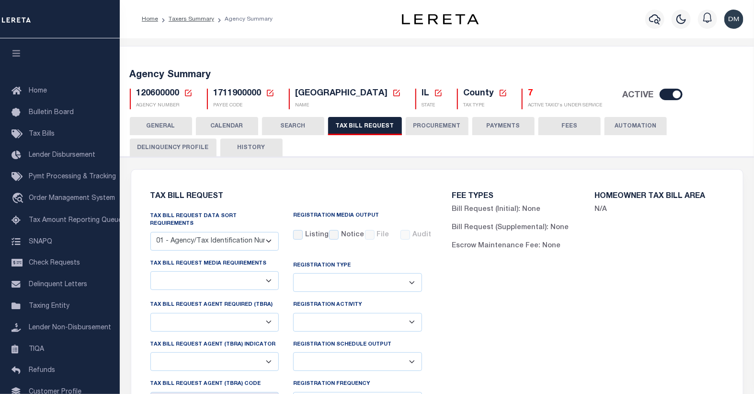
select select "27"
select select "22"
select select "false"
select select "1"
select select
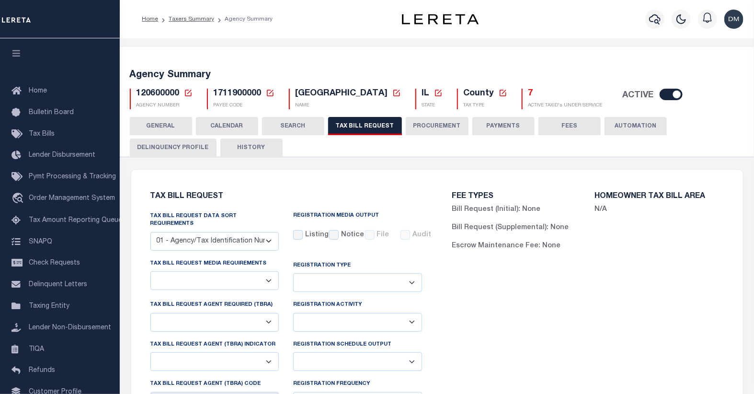
select select "7803021001"
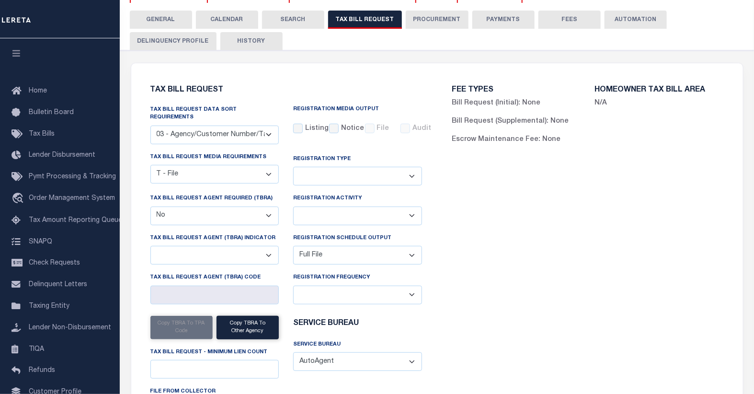
click at [232, 18] on button "CALENDAR" at bounding box center [227, 20] width 62 height 18
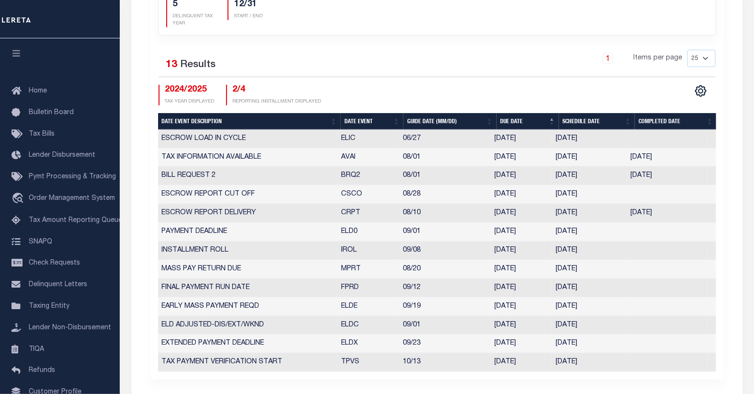
scroll to position [266, 0]
